Goal: Find specific page/section: Find specific page/section

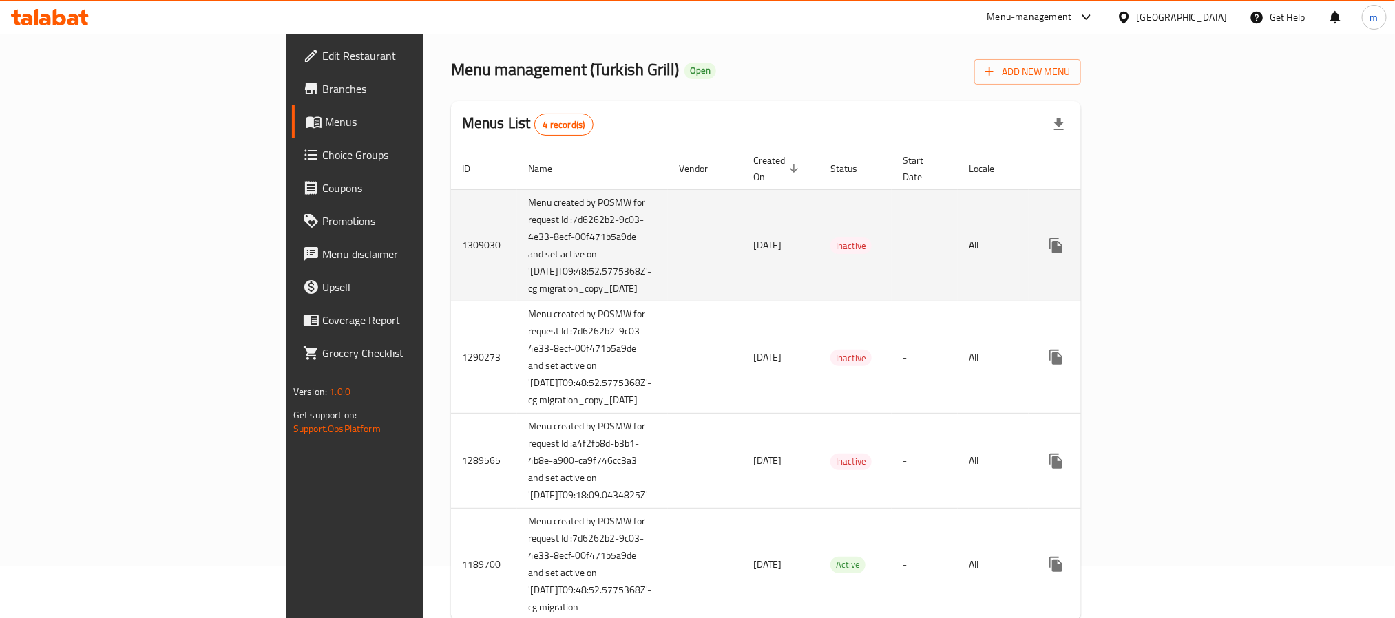
scroll to position [79, 0]
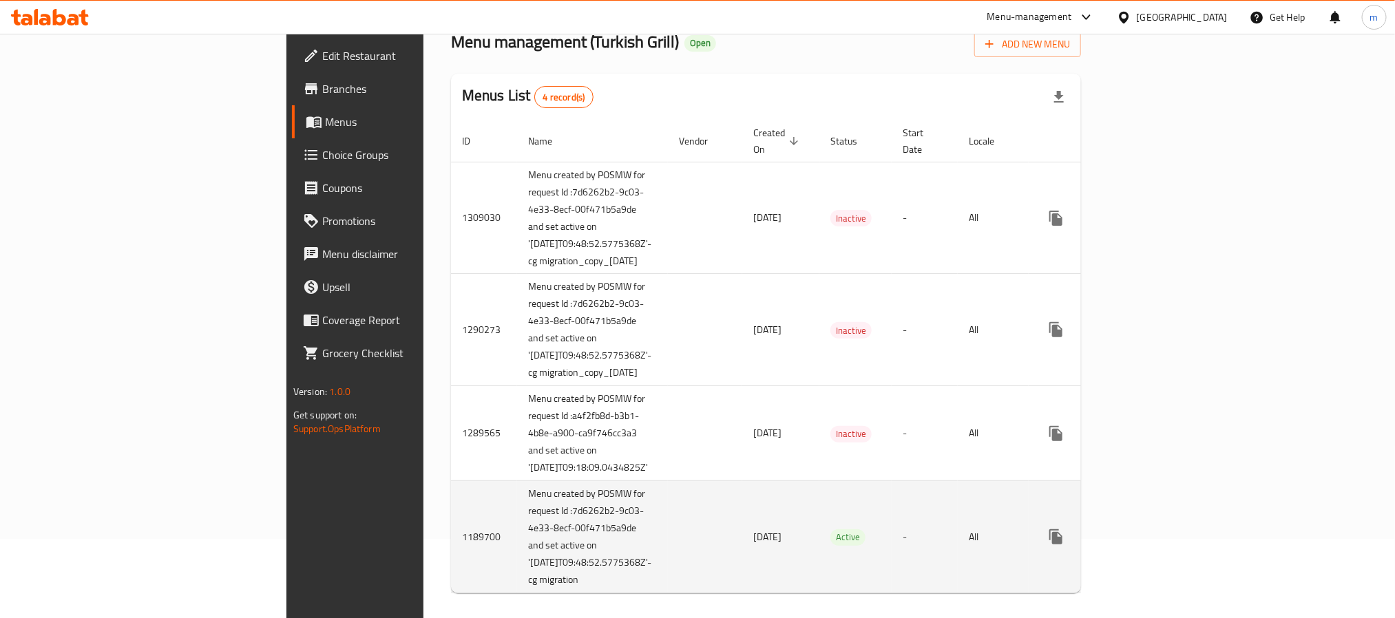
click at [1163, 529] on icon "enhanced table" at bounding box center [1155, 537] width 17 height 17
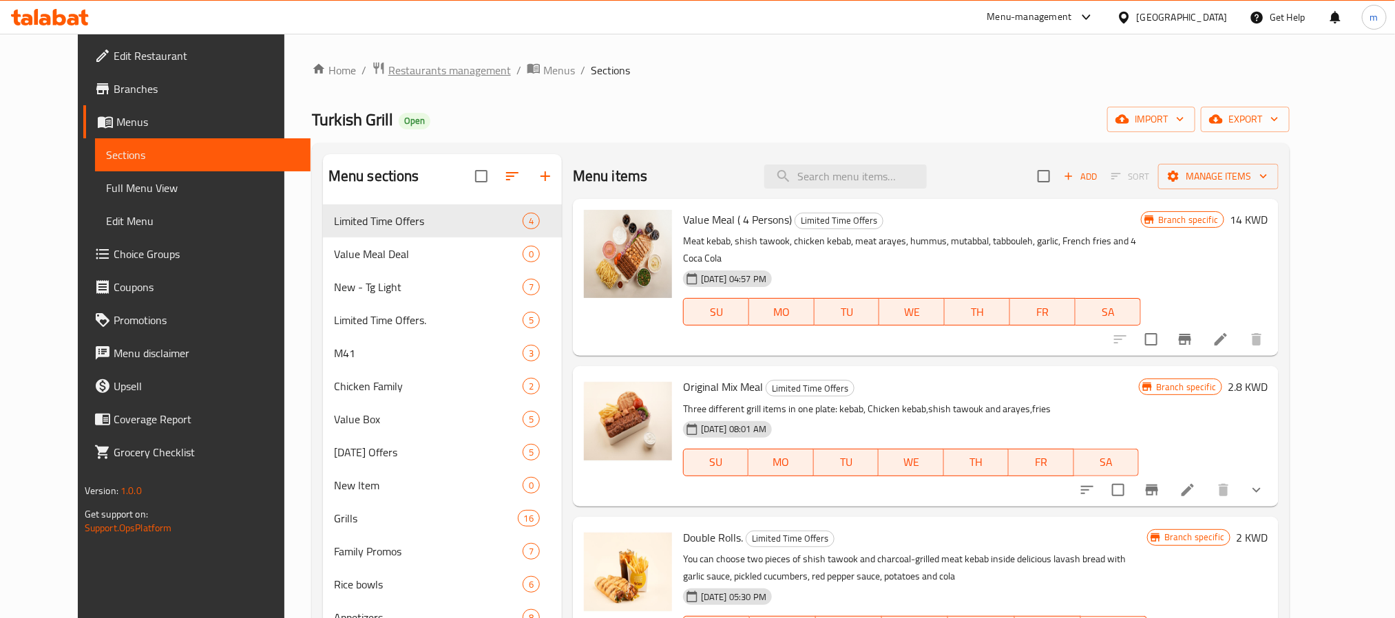
click at [432, 72] on span "Restaurants management" at bounding box center [449, 70] width 123 height 17
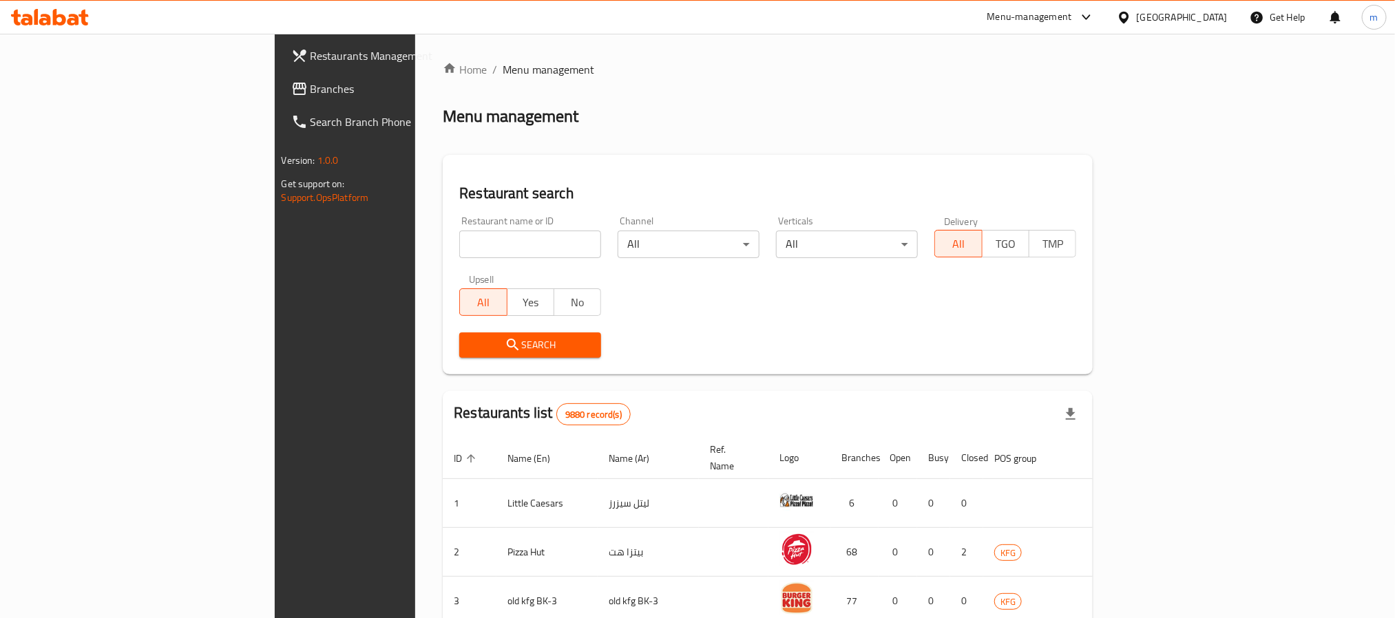
click at [459, 251] on input "search" at bounding box center [530, 245] width 142 height 28
paste input "172"
type input "172"
click at [470, 344] on span "Search" at bounding box center [530, 345] width 120 height 17
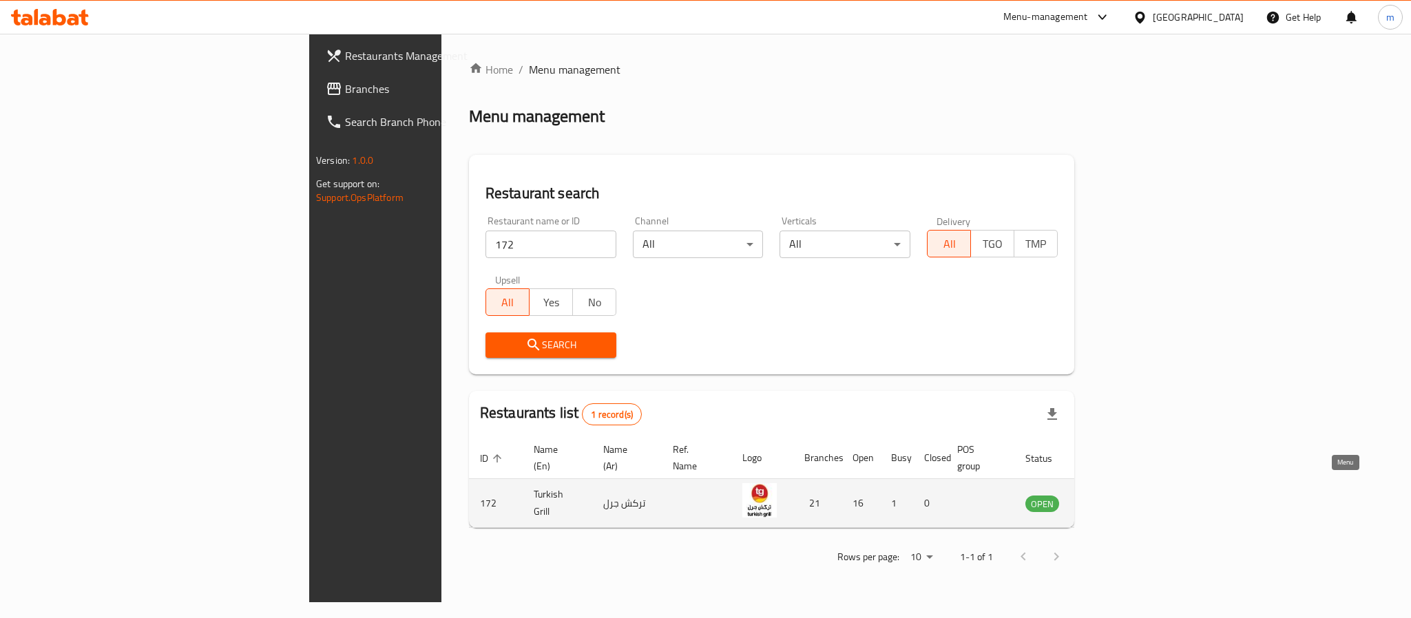
click at [1114, 495] on icon "enhanced table" at bounding box center [1105, 503] width 17 height 17
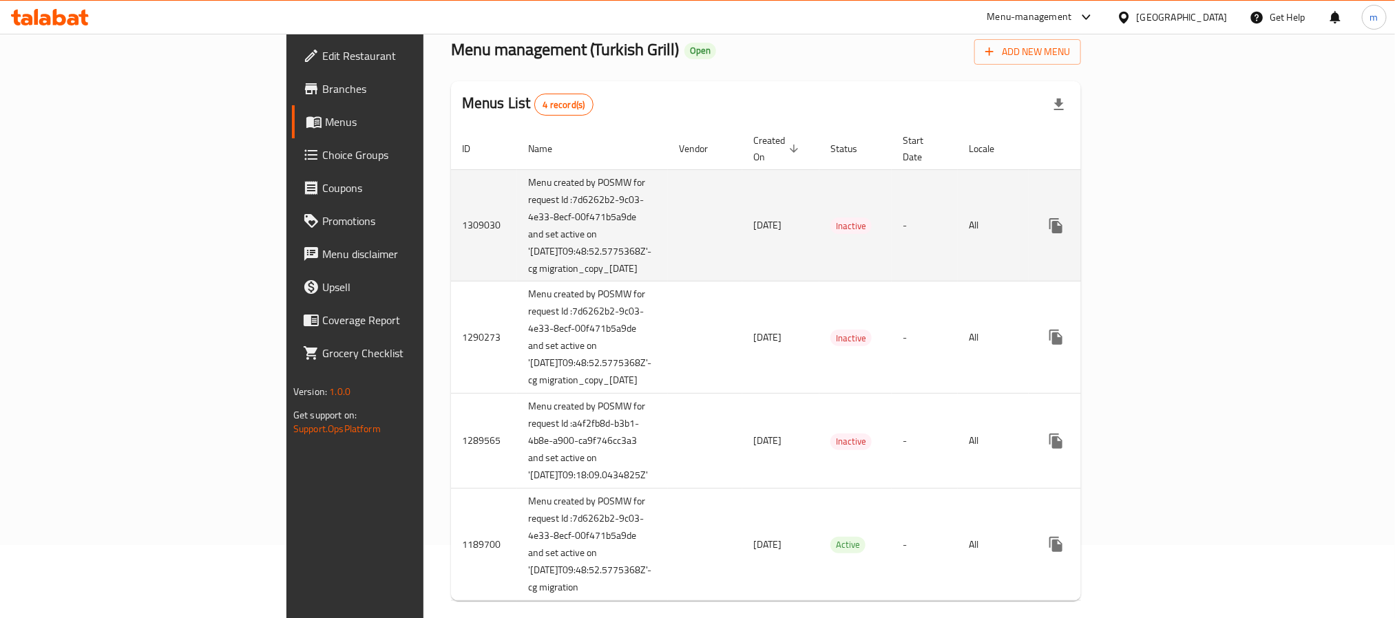
scroll to position [81, 0]
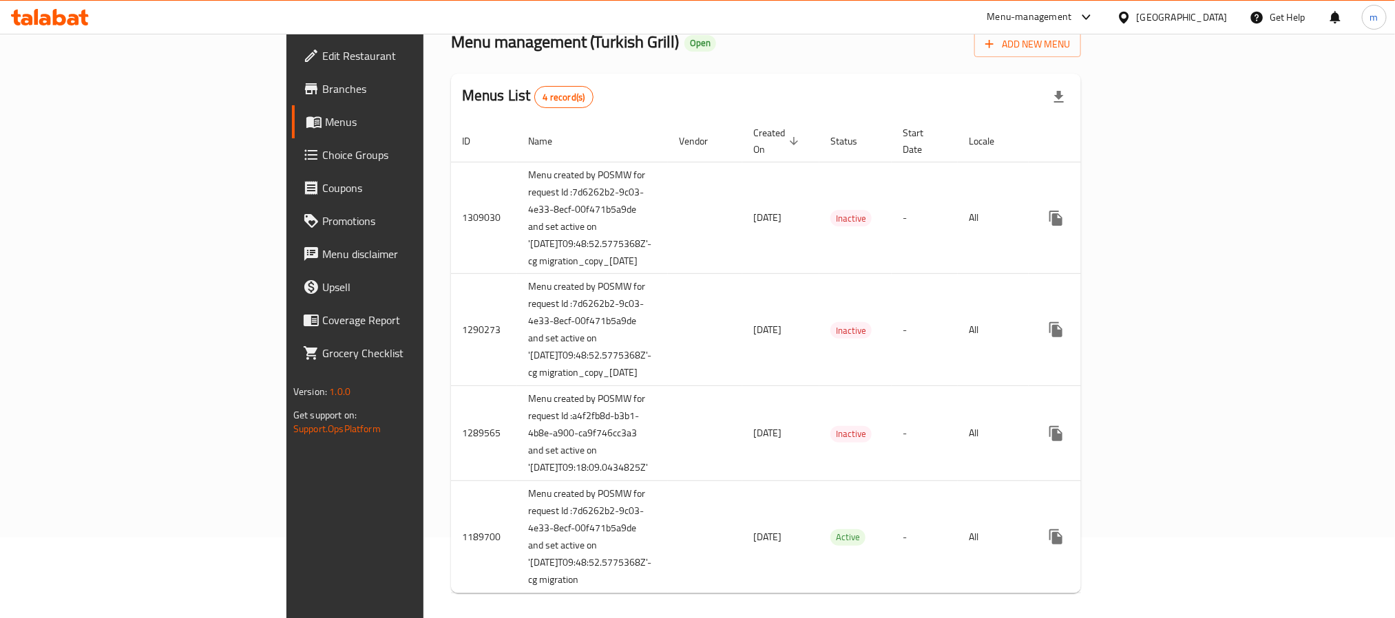
click at [75, 17] on icon at bounding box center [73, 20] width 12 height 12
